Goal: Information Seeking & Learning: Learn about a topic

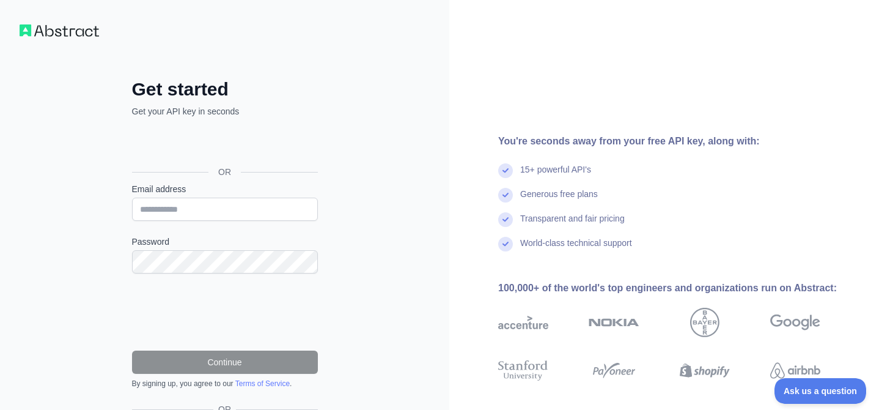
scroll to position [1, 0]
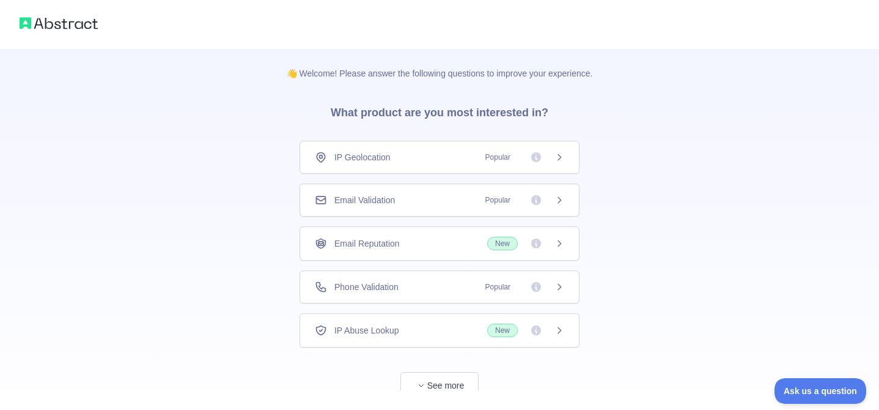
drag, startPoint x: 560, startPoint y: 202, endPoint x: 637, endPoint y: 210, distance: 77.5
click at [637, 210] on div "👋 Welcome! Please answer the following questions to improve your experience. Wh…" at bounding box center [439, 223] width 879 height 449
click at [425, 384] on span "button" at bounding box center [421, 385] width 12 height 12
click at [566, 199] on div "Email Validation Popular" at bounding box center [440, 201] width 280 height 33
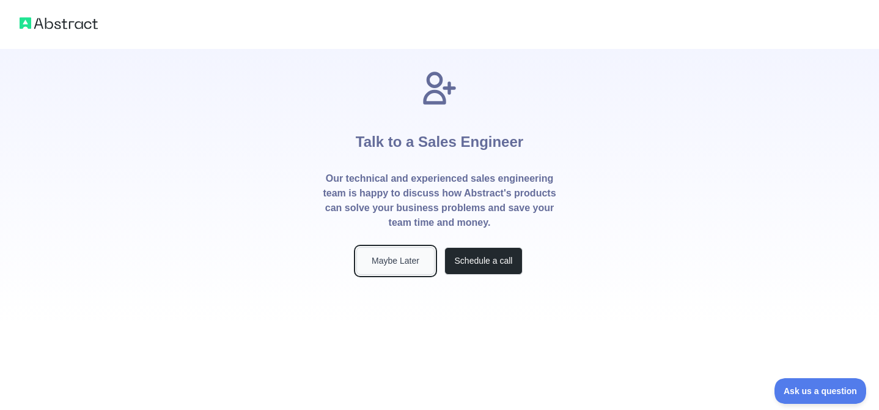
click at [401, 260] on button "Maybe Later" at bounding box center [395, 261] width 78 height 28
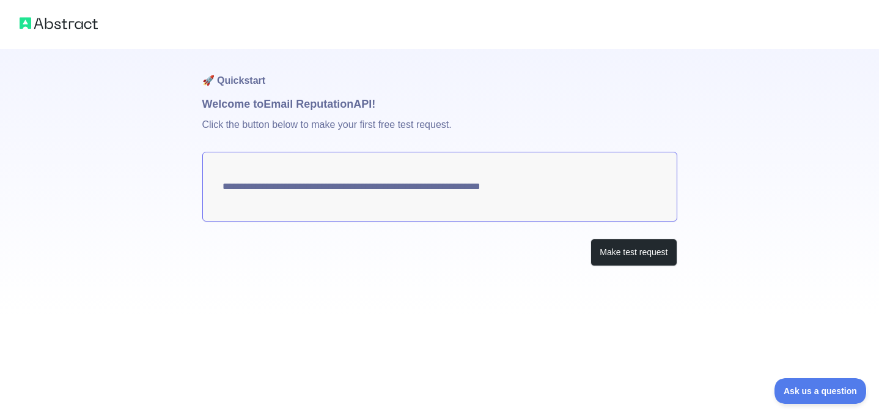
click at [306, 183] on textarea "**********" at bounding box center [439, 187] width 475 height 70
click at [637, 257] on button "Make test request" at bounding box center [634, 252] width 86 height 28
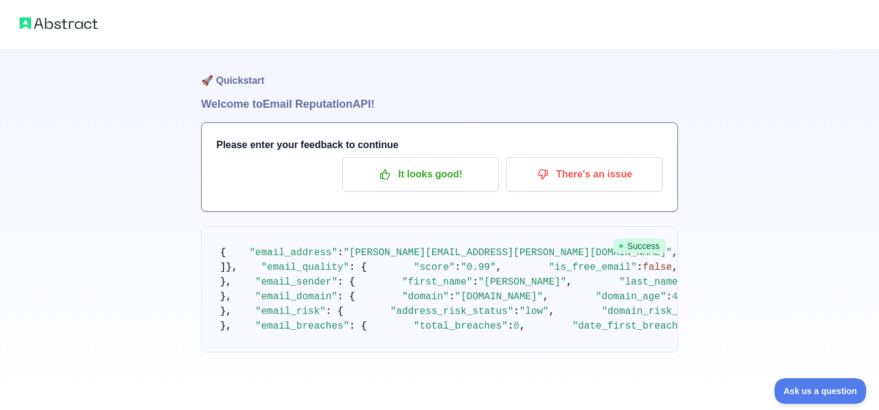
scroll to position [52, 0]
click at [462, 164] on p "It looks good!" at bounding box center [421, 174] width 138 height 21
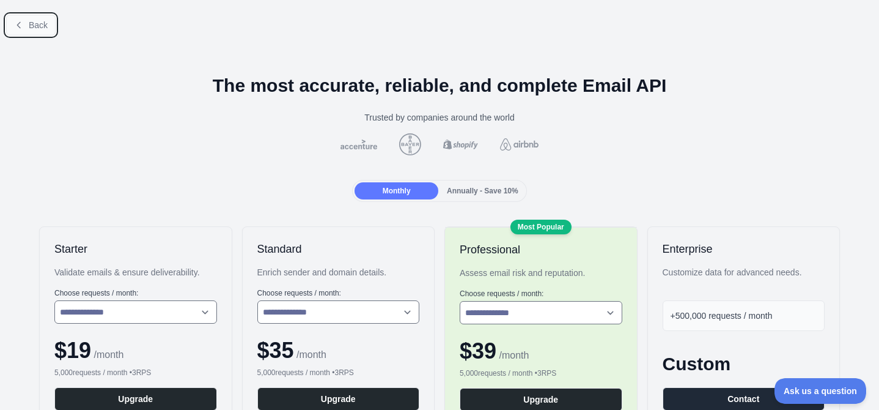
click at [36, 16] on button "Back" at bounding box center [31, 25] width 50 height 21
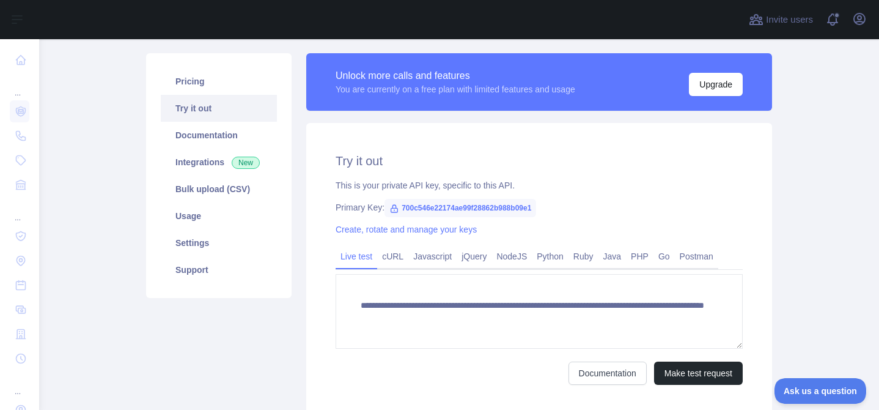
scroll to position [83, 0]
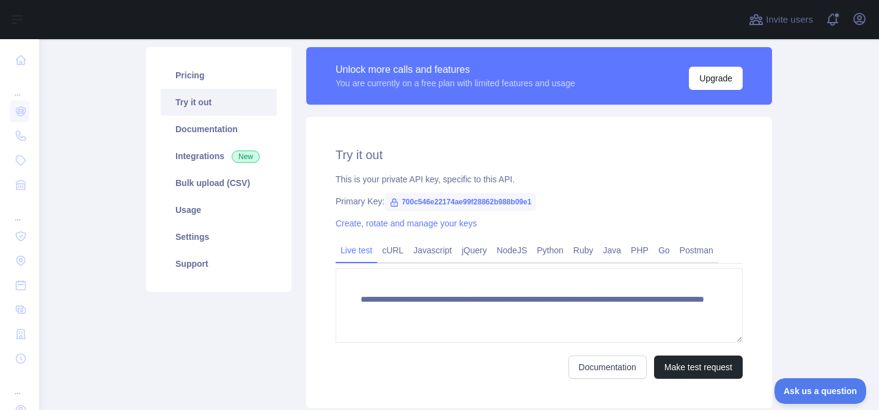
click at [475, 195] on span "700c546e22174ae99f28862b988b09e1" at bounding box center [461, 202] width 152 height 18
click at [479, 199] on span "700c546e22174ae99f28862b988b09e1" at bounding box center [461, 202] width 152 height 18
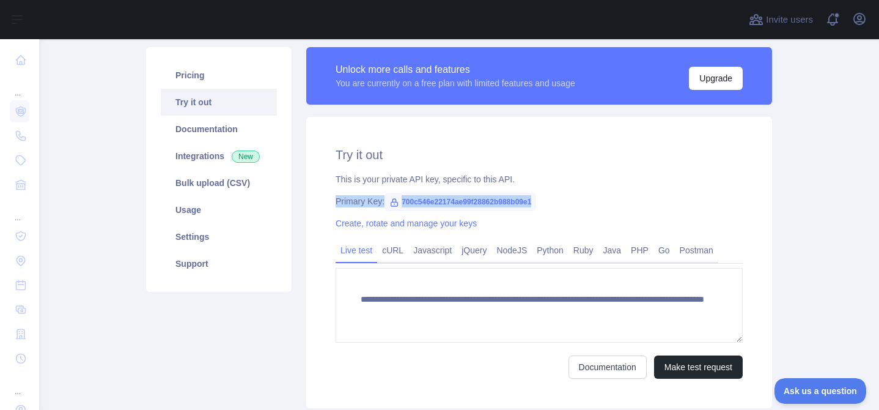
click at [479, 199] on span "700c546e22174ae99f28862b988b09e1" at bounding box center [461, 202] width 152 height 18
click at [452, 199] on span "700c546e22174ae99f28862b988b09e1" at bounding box center [461, 202] width 152 height 18
drag, startPoint x: 402, startPoint y: 201, endPoint x: 555, endPoint y: 207, distance: 153.6
click at [536, 207] on span "700c546e22174ae99f28862b988b09e1" at bounding box center [461, 202] width 152 height 18
copy span "700c546e22174ae99f28862b988b09e1"
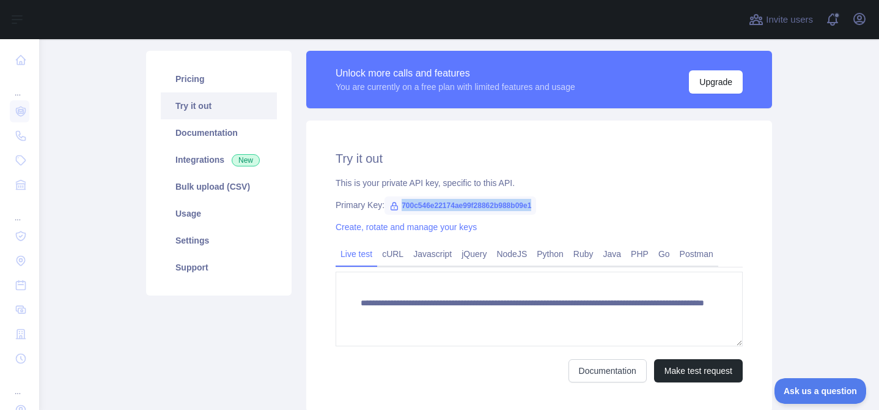
scroll to position [78, 0]
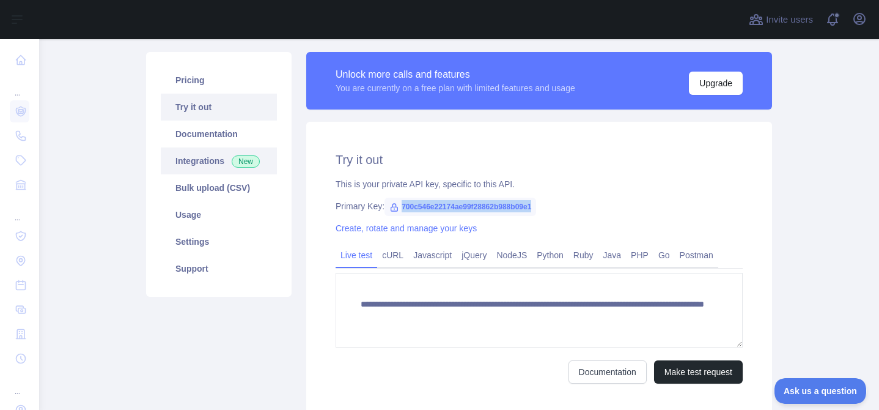
click at [198, 162] on link "Integrations New" at bounding box center [219, 160] width 116 height 27
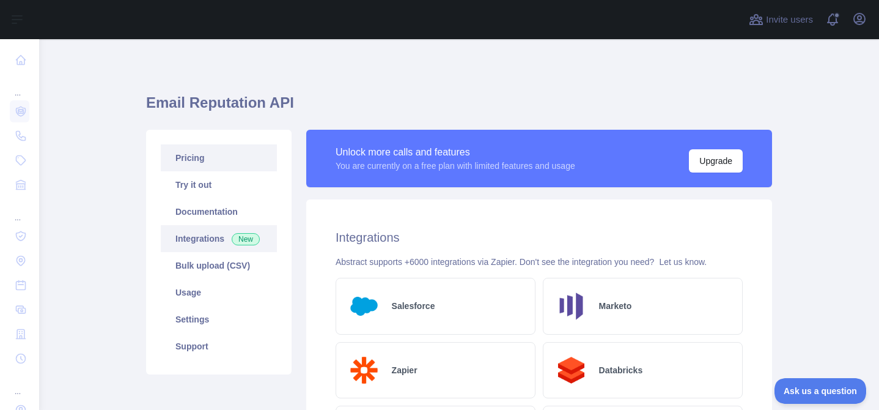
click at [199, 157] on link "Pricing" at bounding box center [219, 157] width 116 height 27
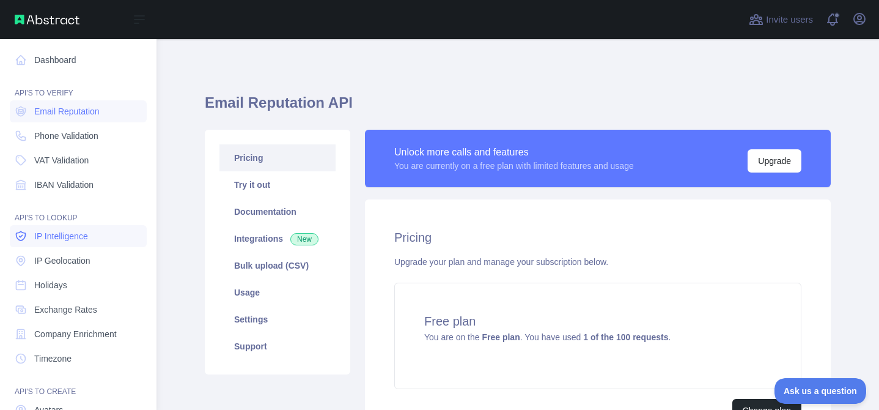
click at [73, 240] on span "IP Intelligence" at bounding box center [61, 236] width 54 height 12
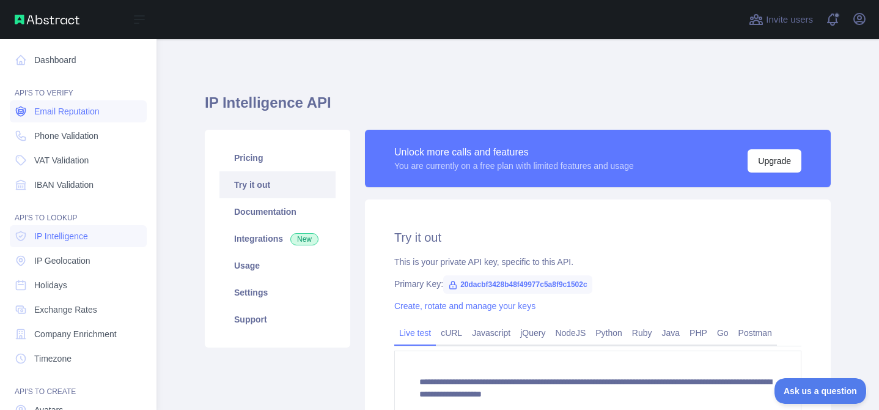
click at [71, 116] on span "Email Reputation" at bounding box center [66, 111] width 65 height 12
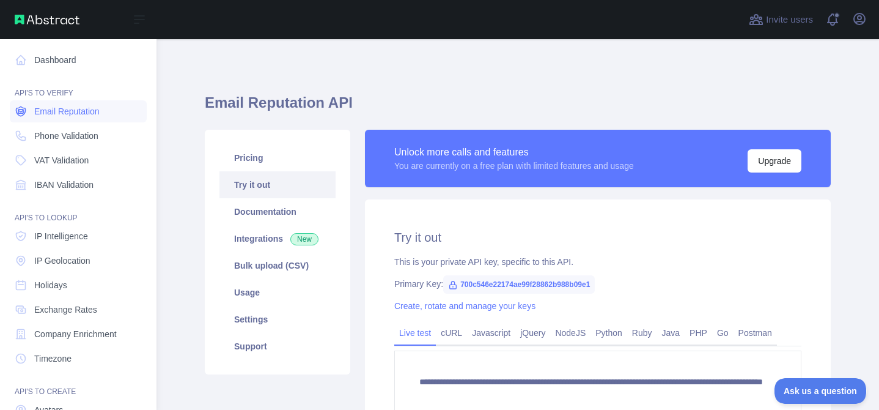
click at [56, 106] on span "Email Reputation" at bounding box center [66, 111] width 65 height 12
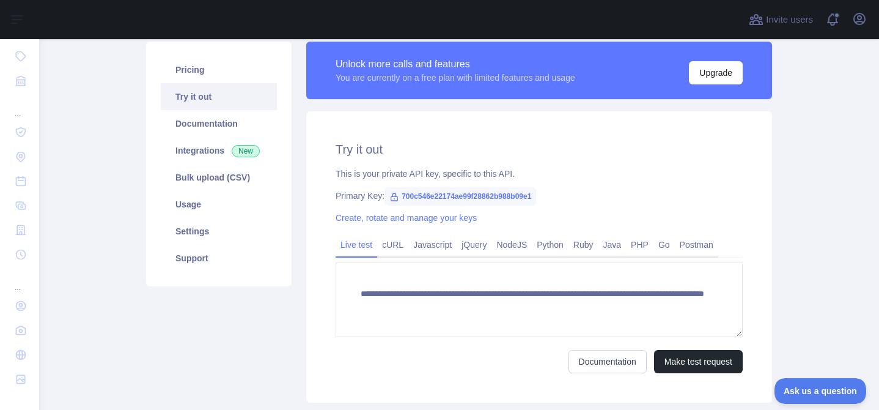
scroll to position [90, 0]
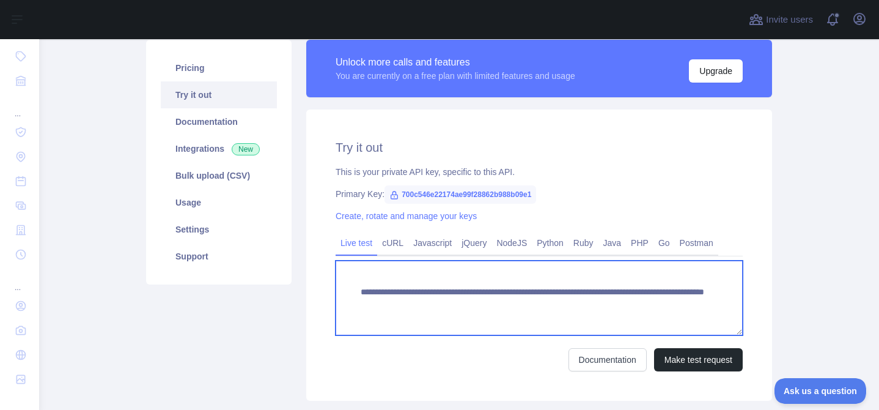
drag, startPoint x: 537, startPoint y: 291, endPoint x: 366, endPoint y: 287, distance: 170.7
click at [366, 287] on textarea "**********" at bounding box center [539, 297] width 407 height 75
drag, startPoint x: 361, startPoint y: 290, endPoint x: 546, endPoint y: 290, distance: 185.3
click at [546, 290] on textarea "**********" at bounding box center [539, 297] width 407 height 75
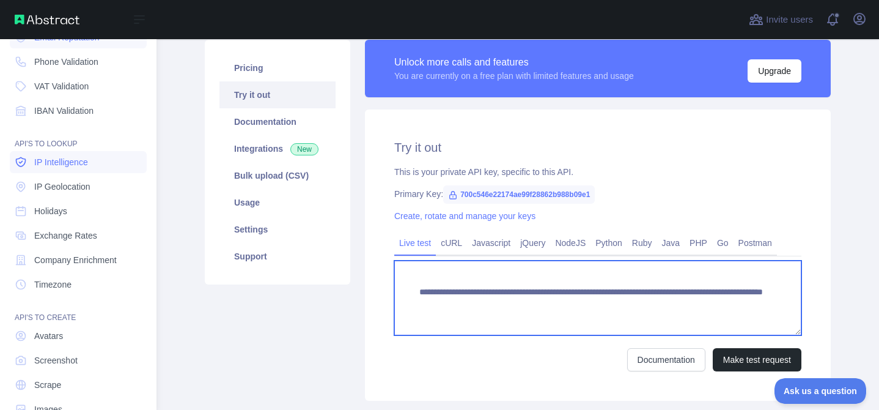
scroll to position [104, 0]
